Goal: Information Seeking & Learning: Learn about a topic

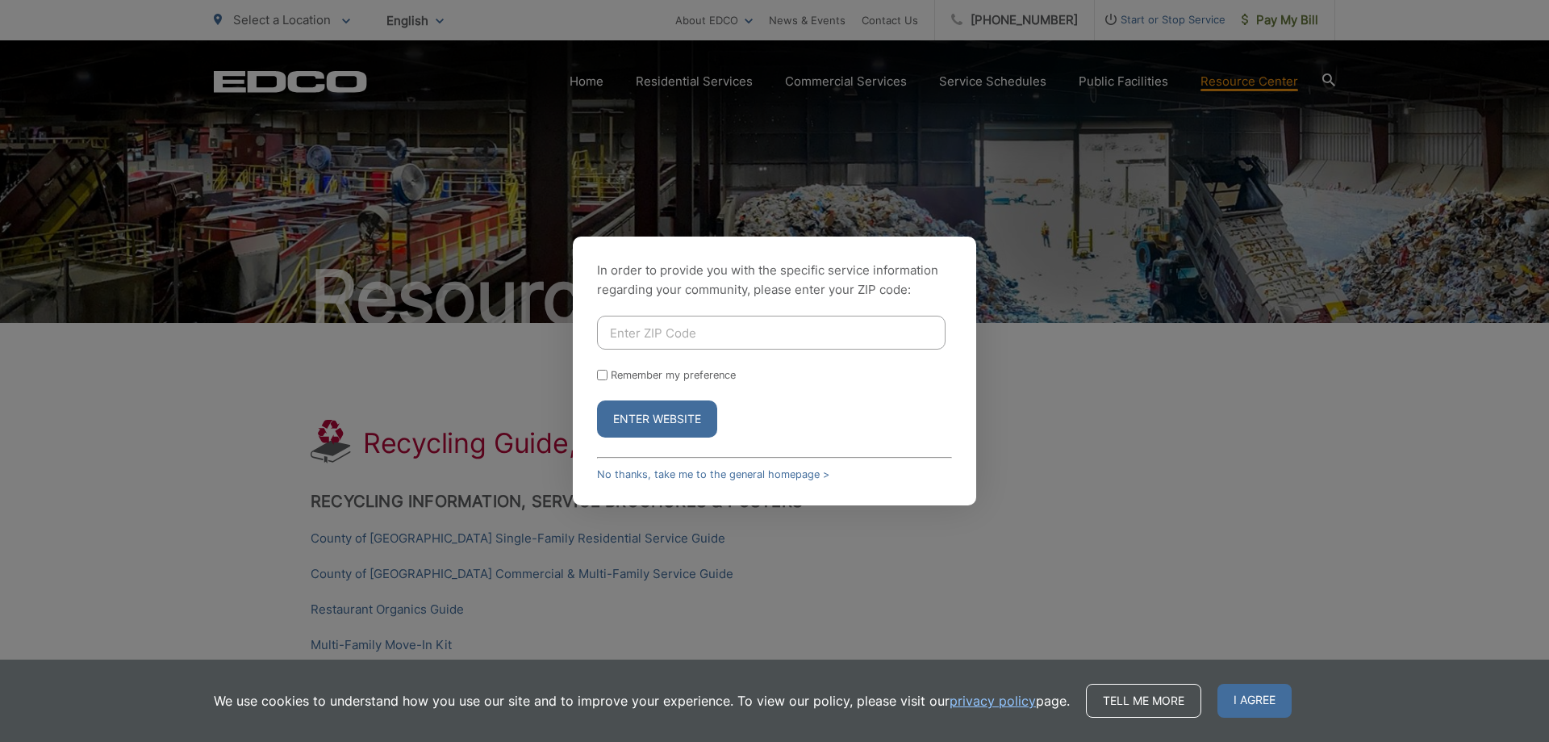
click at [741, 332] on input "Enter ZIP Code" at bounding box center [771, 332] width 349 height 34
type input "90275"
click at [667, 417] on button "Enter Website" at bounding box center [657, 418] width 120 height 37
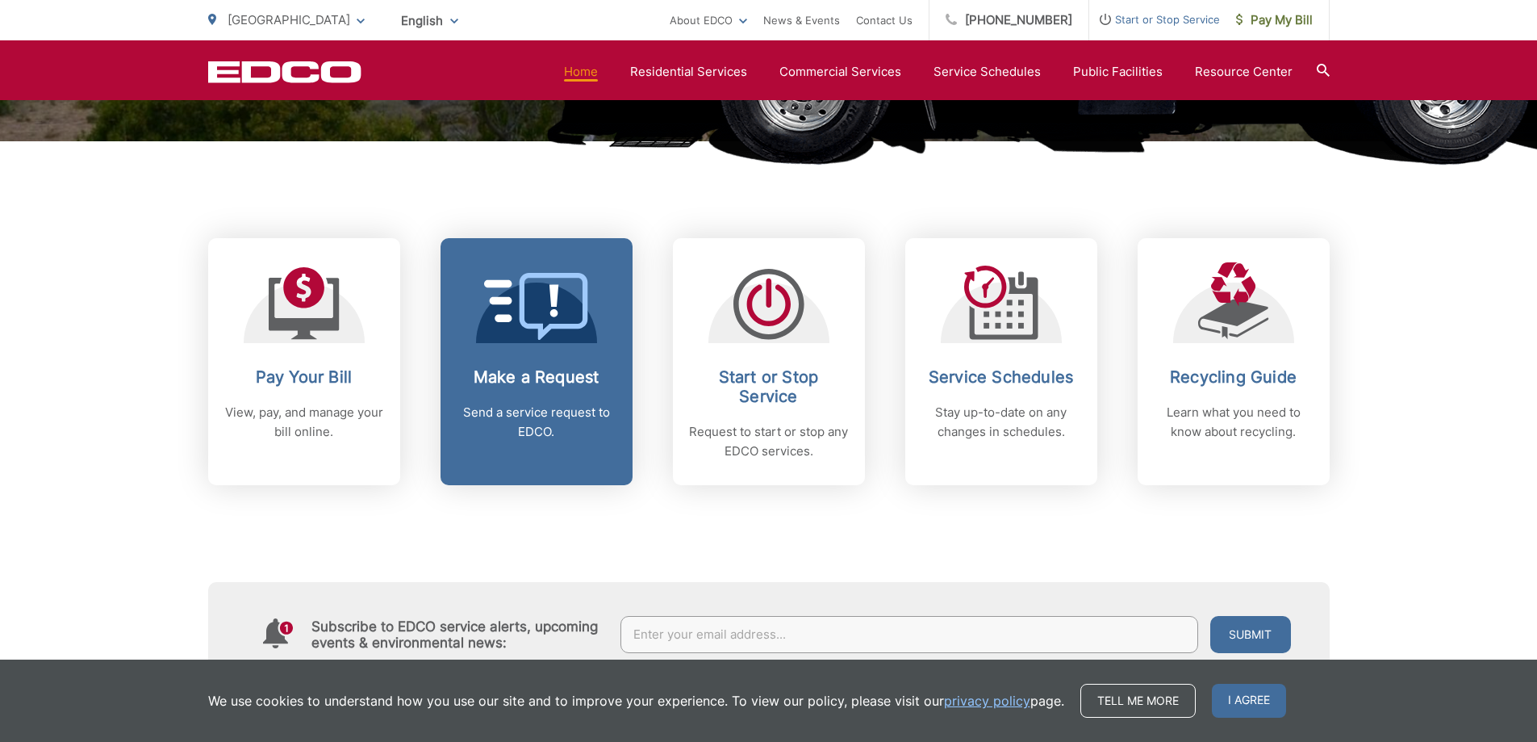
scroll to position [726, 0]
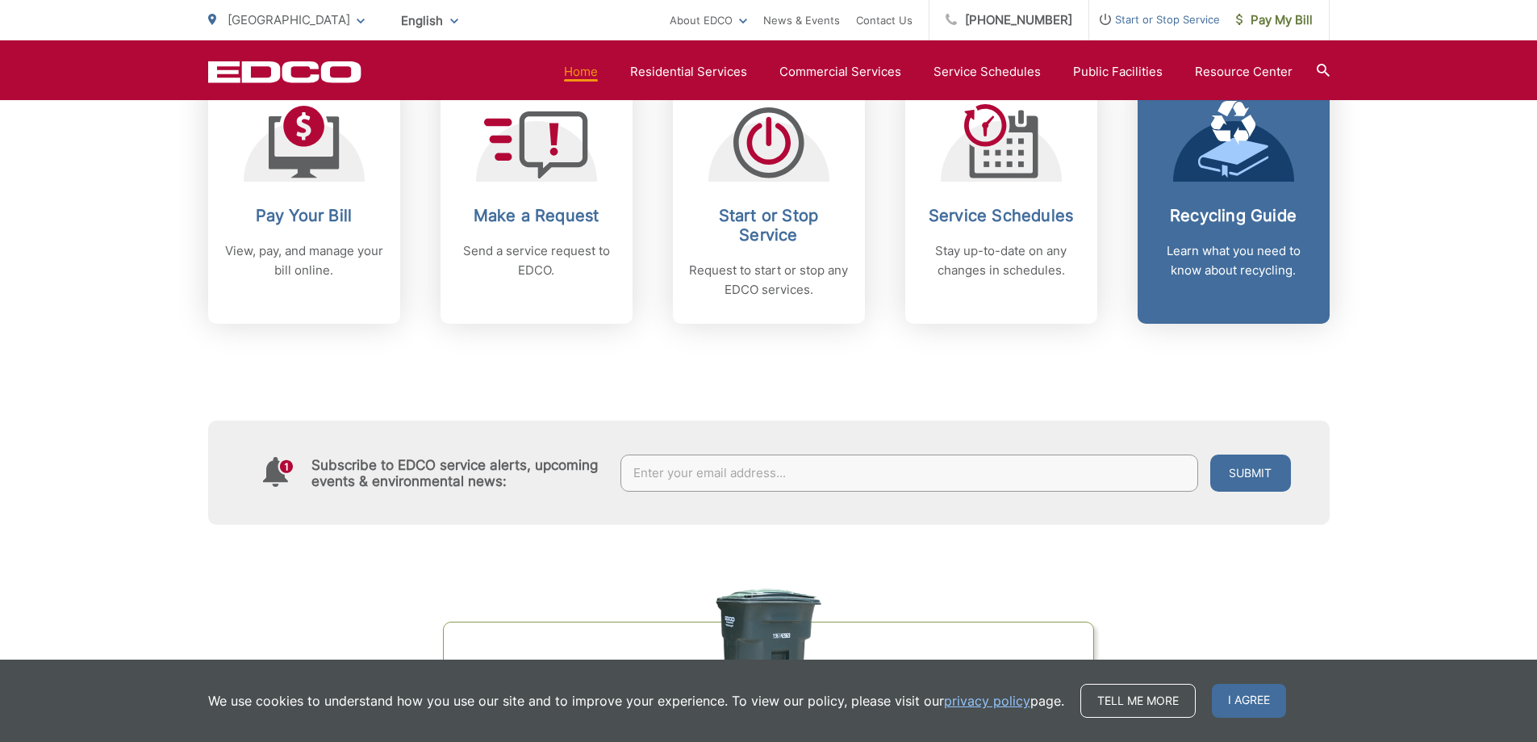
click at [1214, 244] on p "Learn what you need to know about recycling." at bounding box center [1234, 260] width 160 height 39
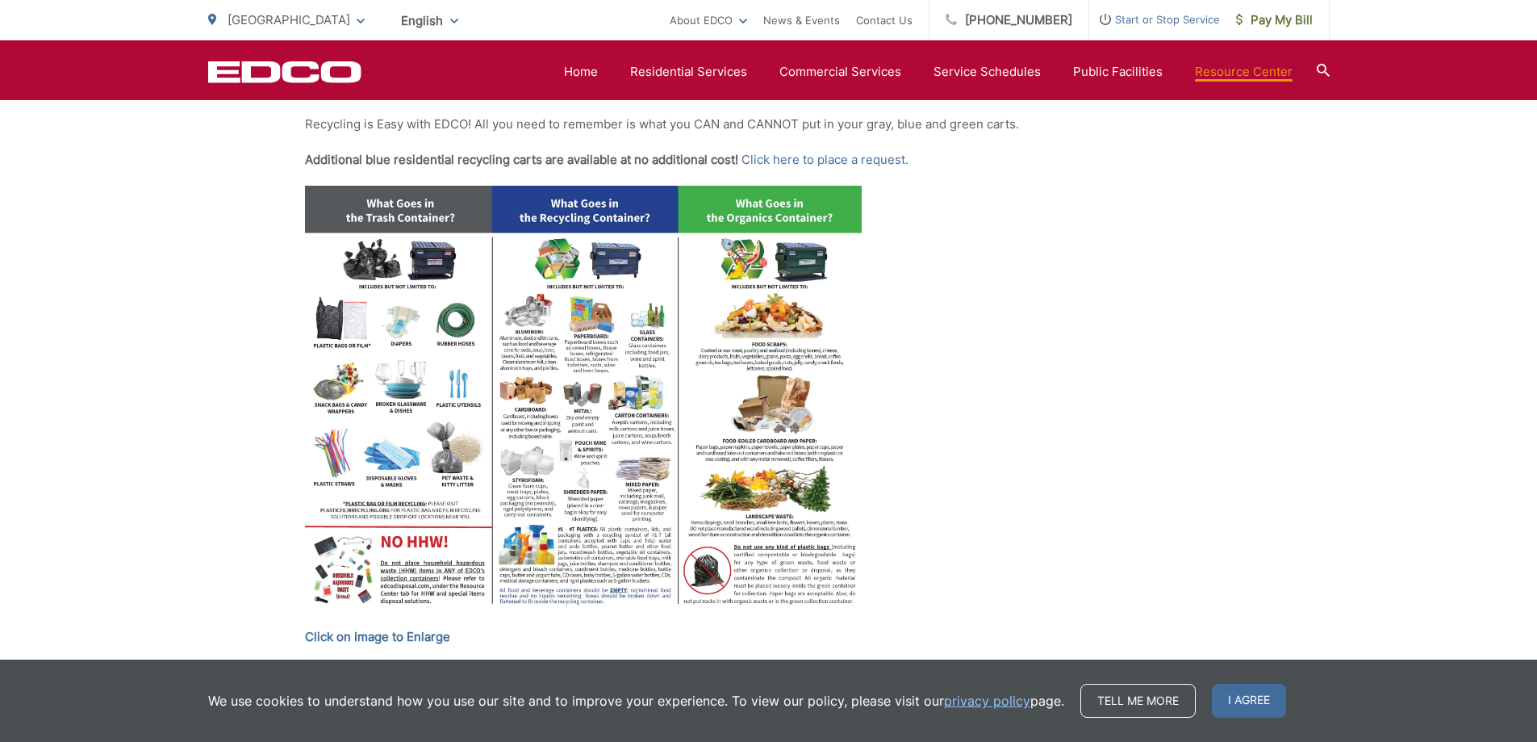
scroll to position [726, 0]
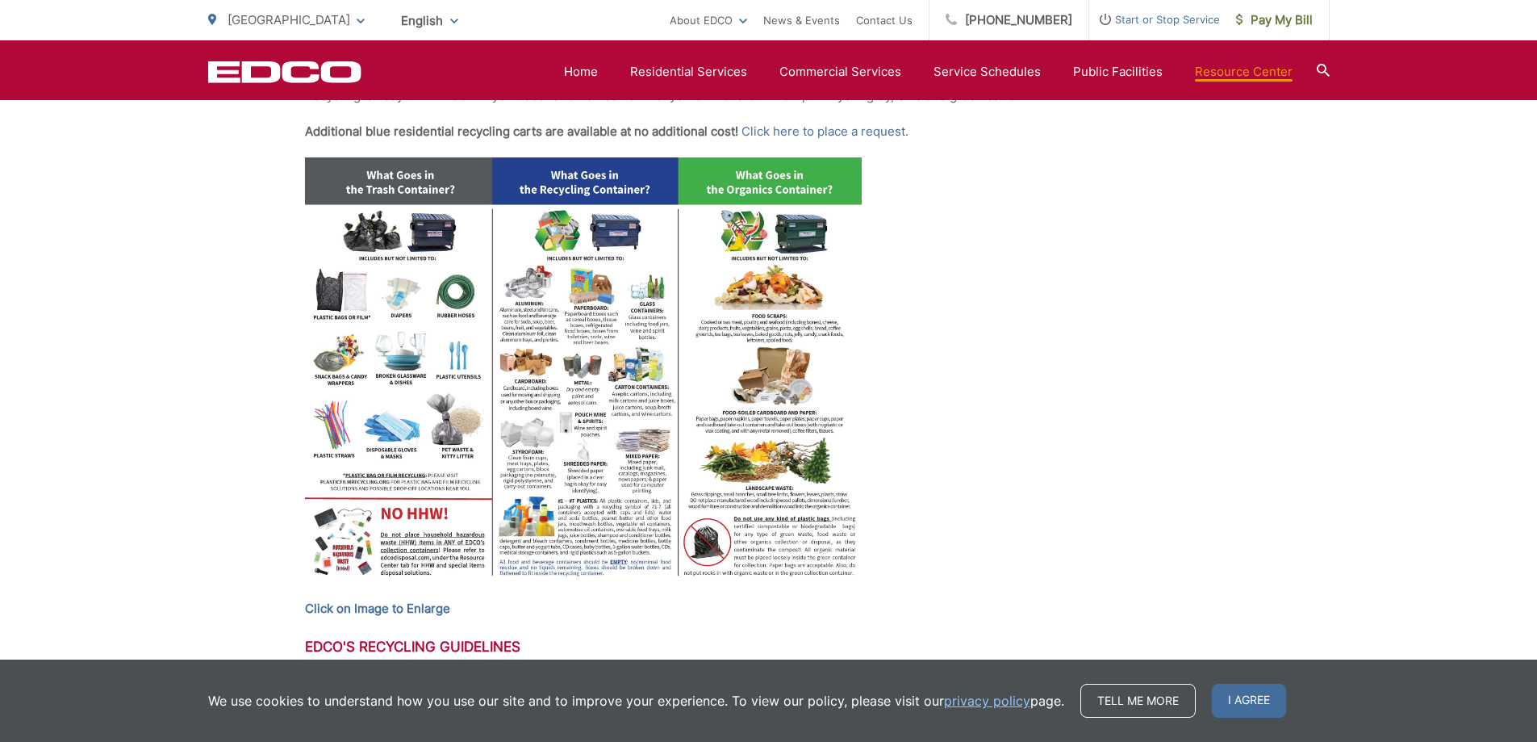
click at [617, 550] on img at bounding box center [583, 372] width 557 height 430
